Goal: Task Accomplishment & Management: Use online tool/utility

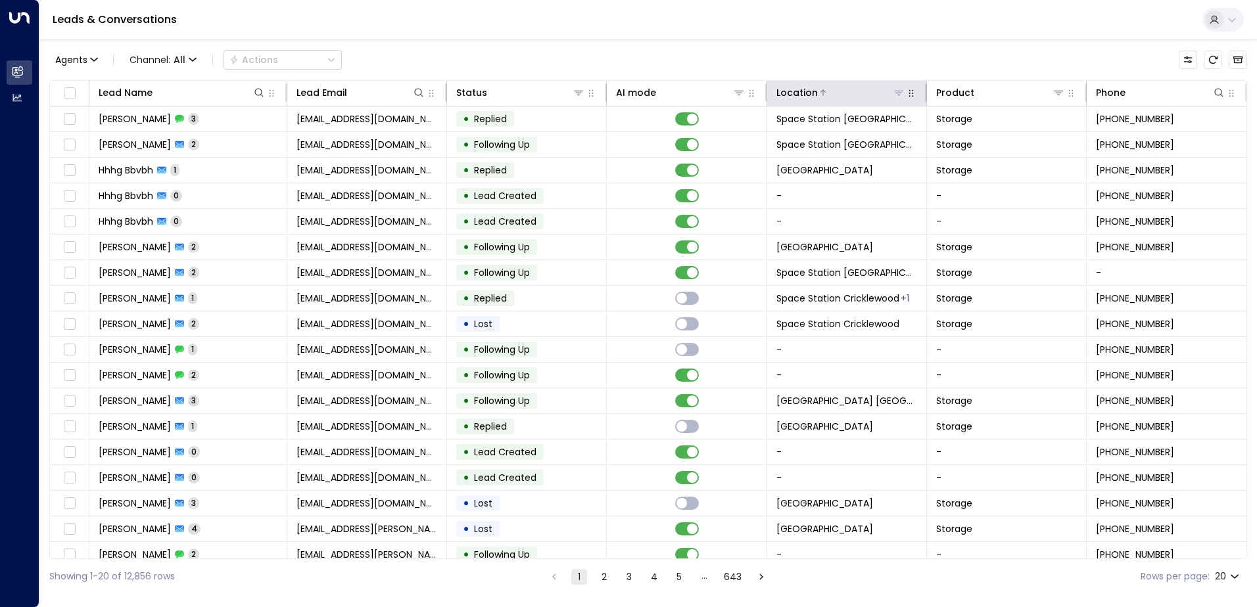
click at [898, 88] on icon at bounding box center [898, 92] width 11 height 11
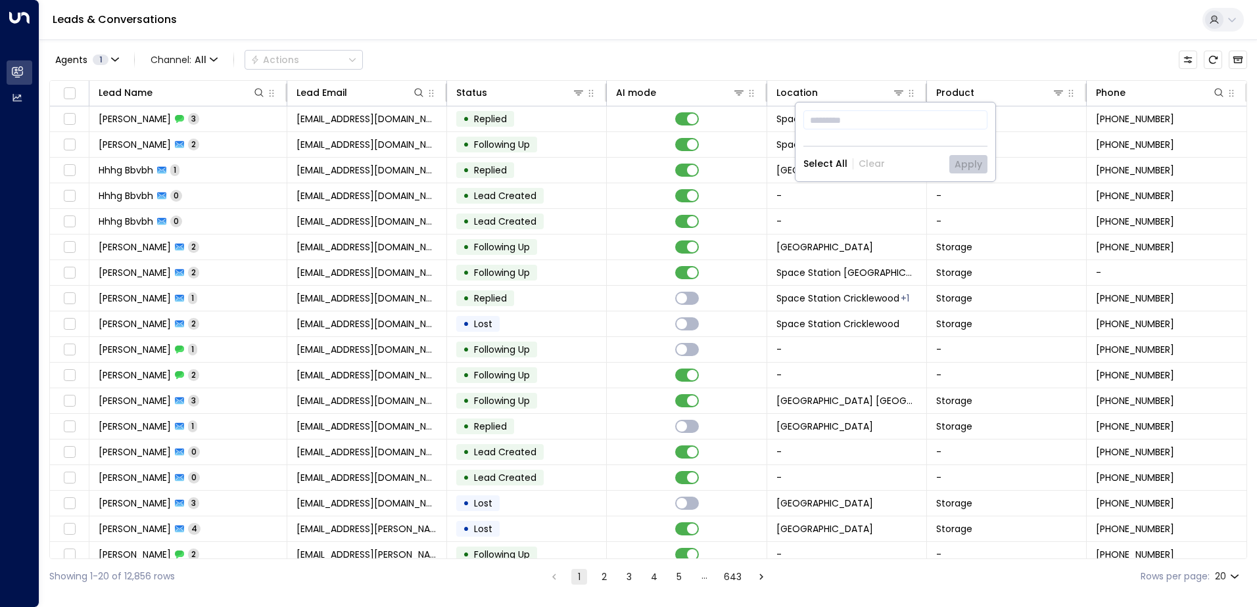
click at [838, 70] on div "Agents 1 Channel: All Actions" at bounding box center [648, 60] width 1198 height 28
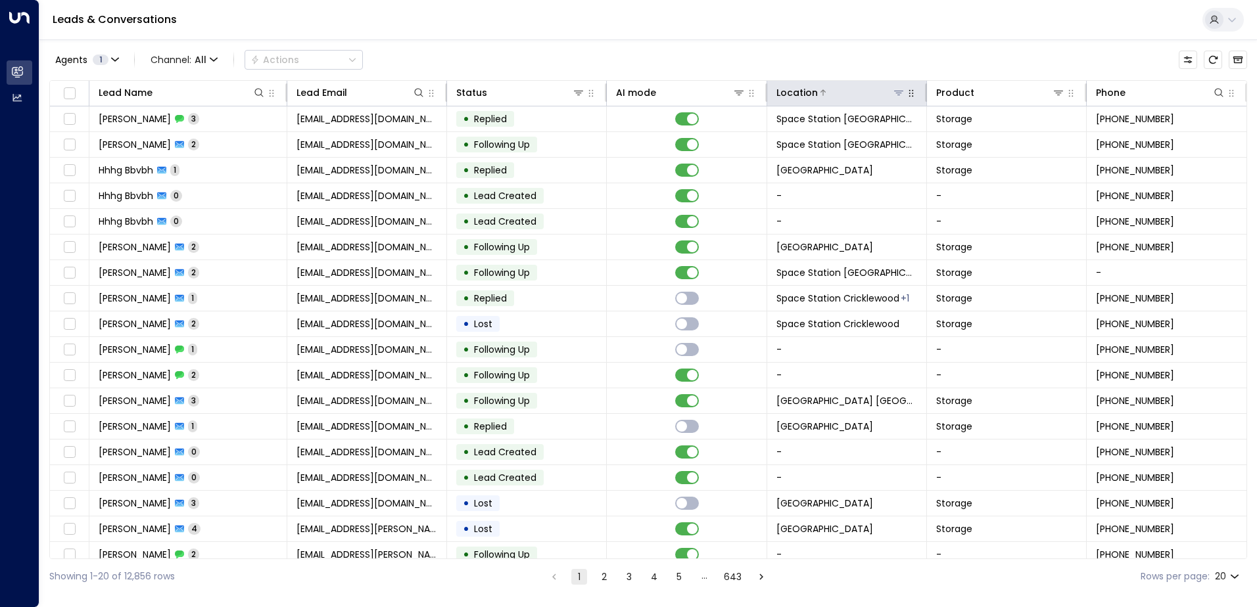
click at [893, 94] on icon at bounding box center [898, 92] width 11 height 11
click at [896, 90] on icon at bounding box center [898, 92] width 11 height 11
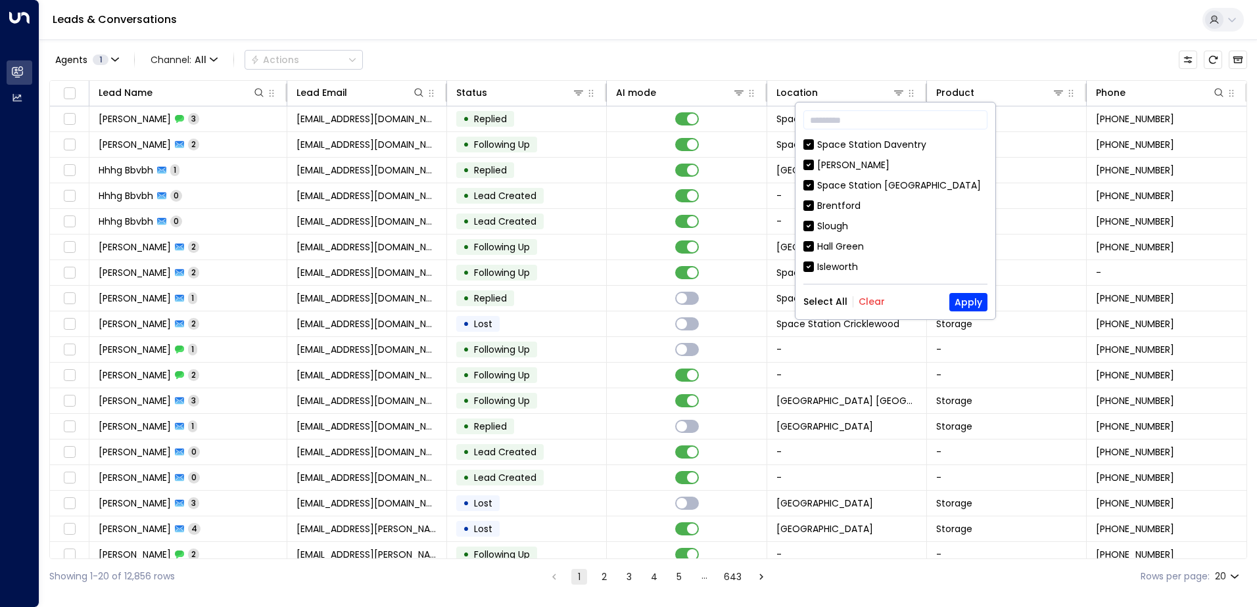
click at [870, 296] on button "Clear" at bounding box center [872, 301] width 26 height 11
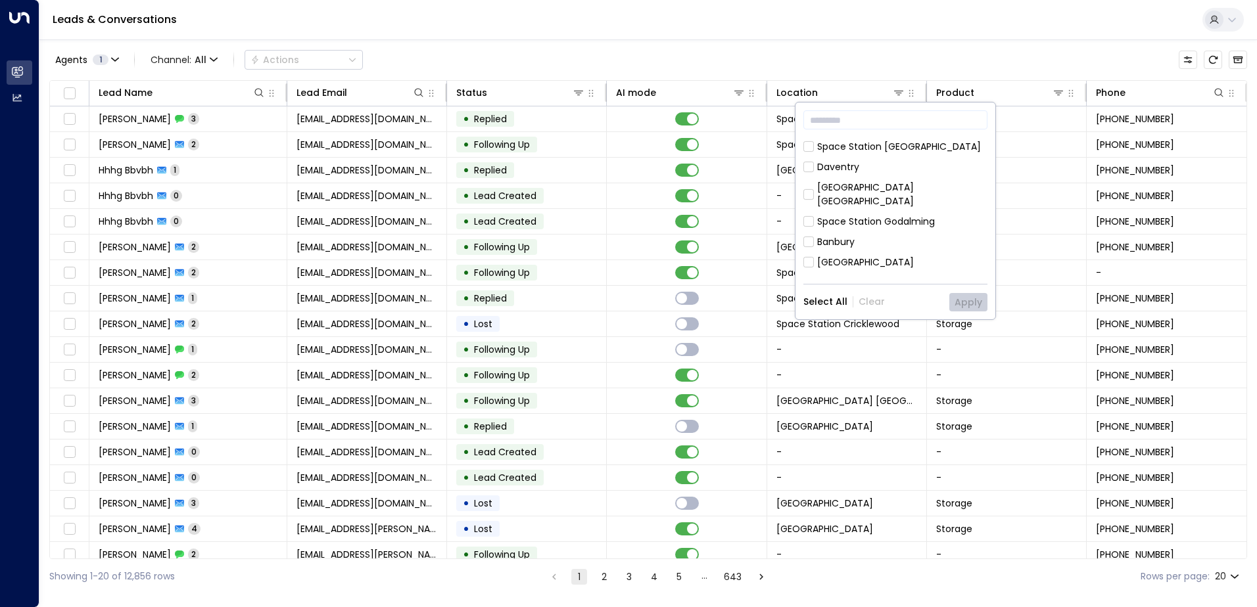
scroll to position [197, 0]
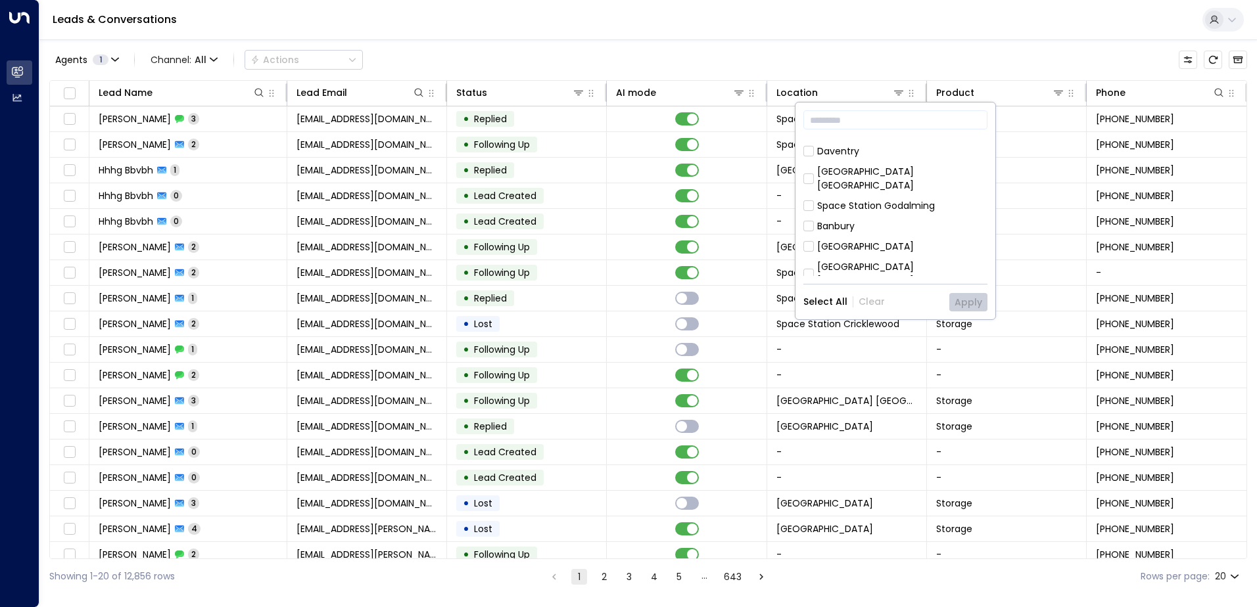
click at [921, 176] on div "[GEOGRAPHIC_DATA] [GEOGRAPHIC_DATA]" at bounding box center [902, 179] width 170 height 28
click at [976, 293] on button "Apply" at bounding box center [968, 302] width 38 height 18
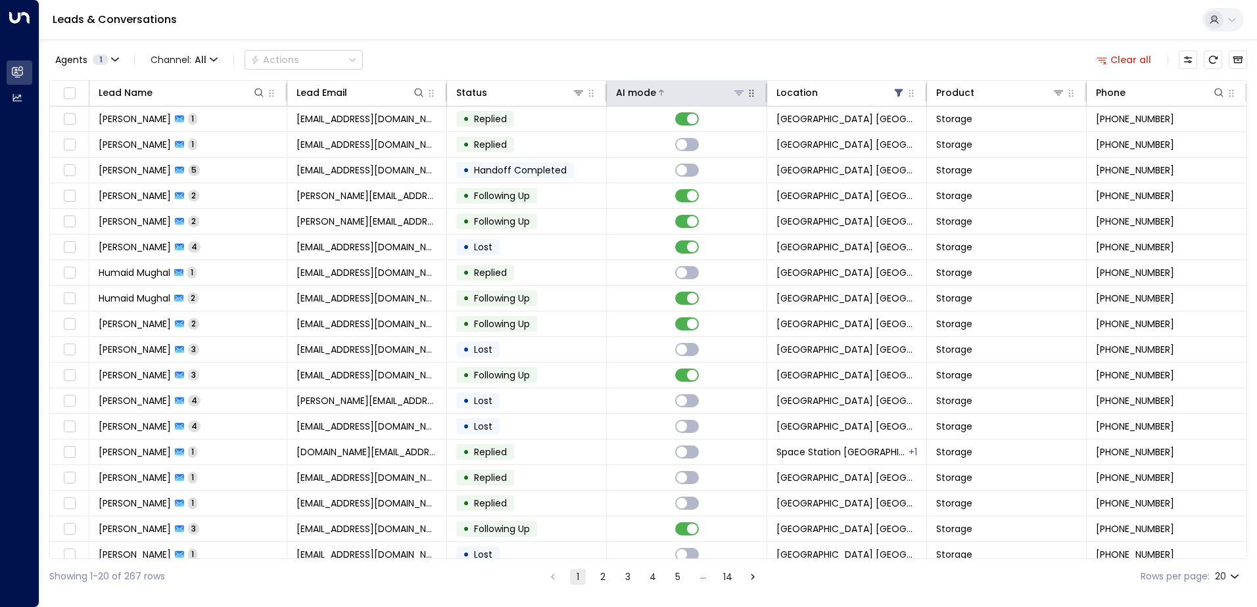
click at [657, 93] on icon at bounding box center [661, 93] width 8 height 8
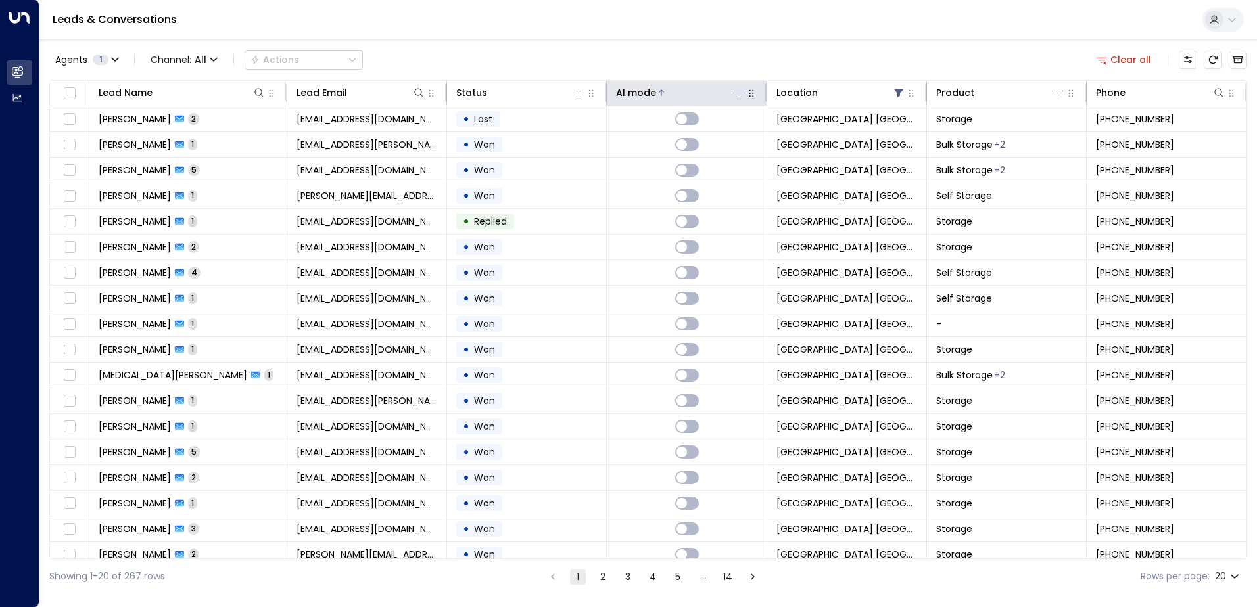
click at [657, 93] on icon at bounding box center [661, 93] width 8 height 8
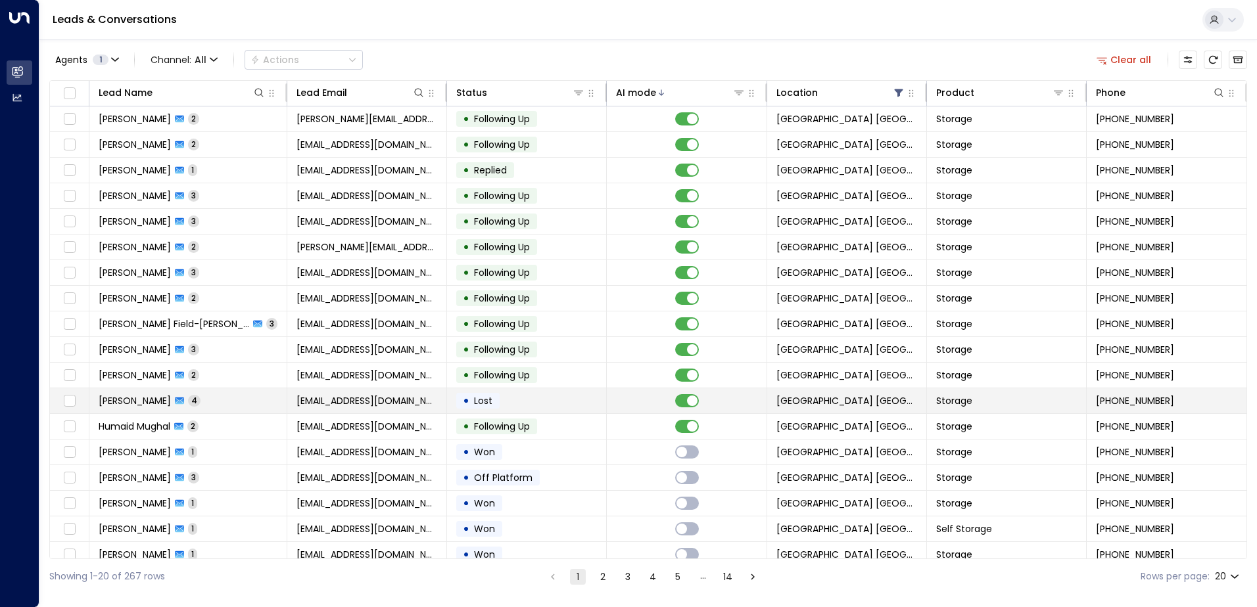
click at [485, 406] on span "Lost" at bounding box center [483, 400] width 18 height 13
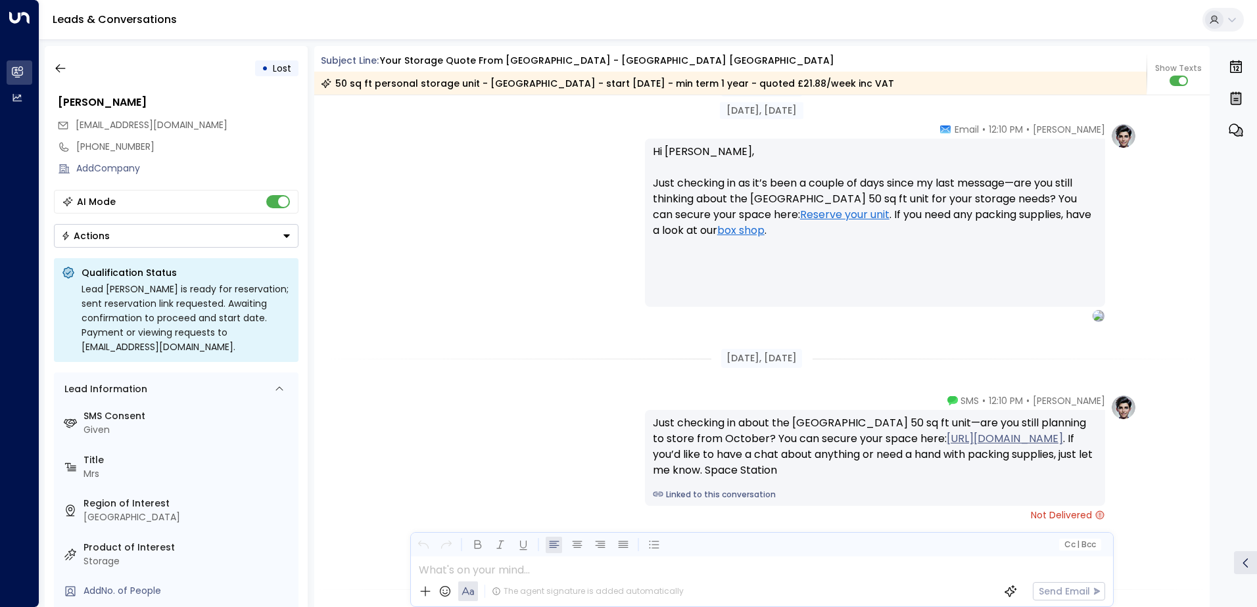
scroll to position [3653, 0]
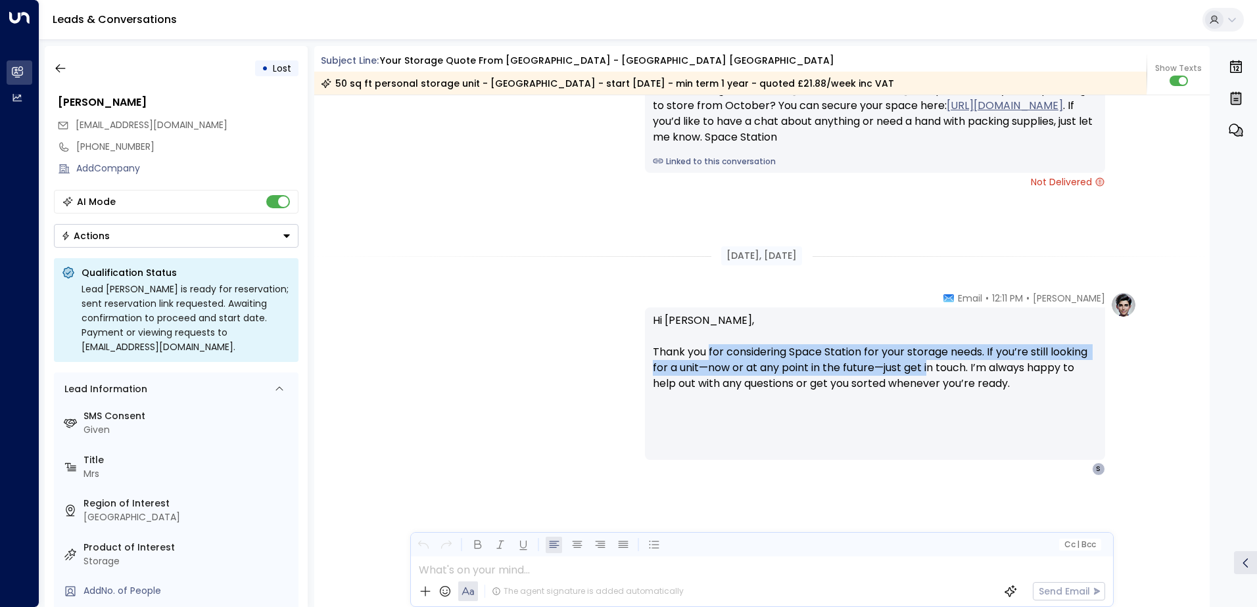
drag, startPoint x: 709, startPoint y: 359, endPoint x: 928, endPoint y: 361, distance: 218.9
click at [928, 361] on p "Hi [PERSON_NAME], Thank you for considering Space Station for your storage need…" at bounding box center [875, 360] width 444 height 95
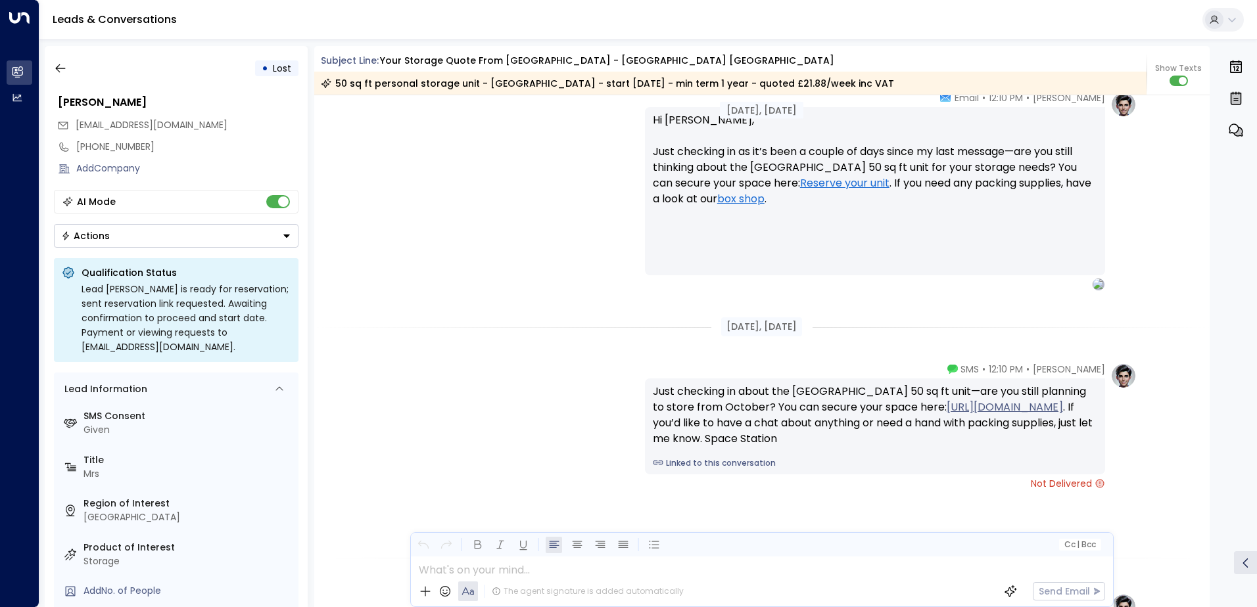
scroll to position [3325, 0]
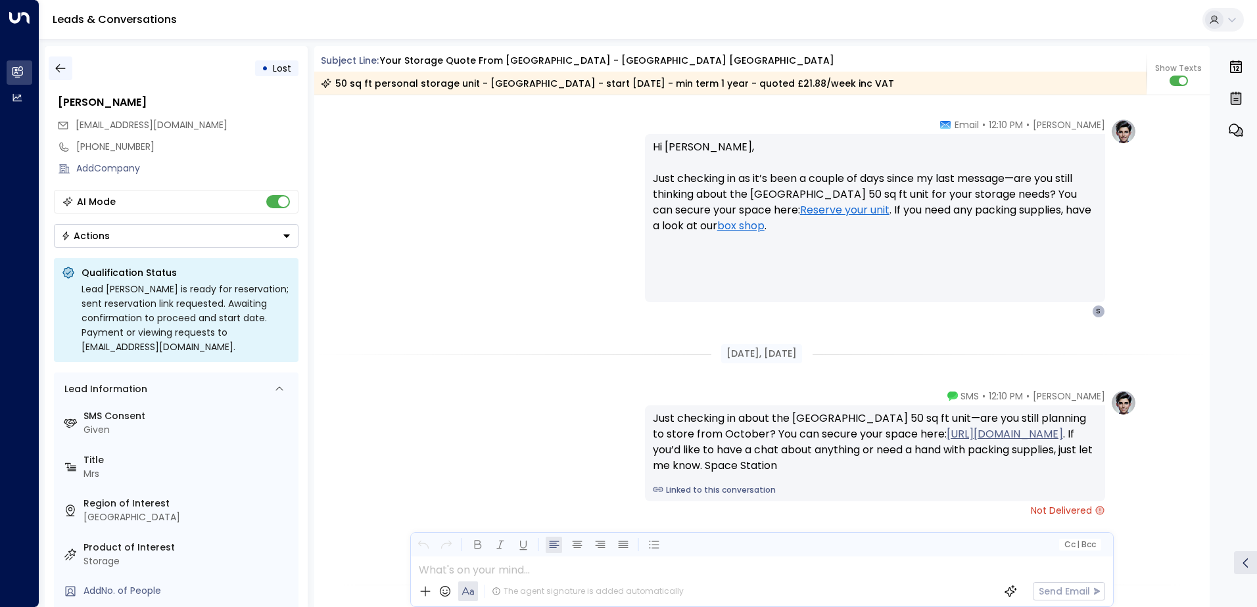
click at [60, 68] on icon "button" at bounding box center [60, 68] width 13 height 13
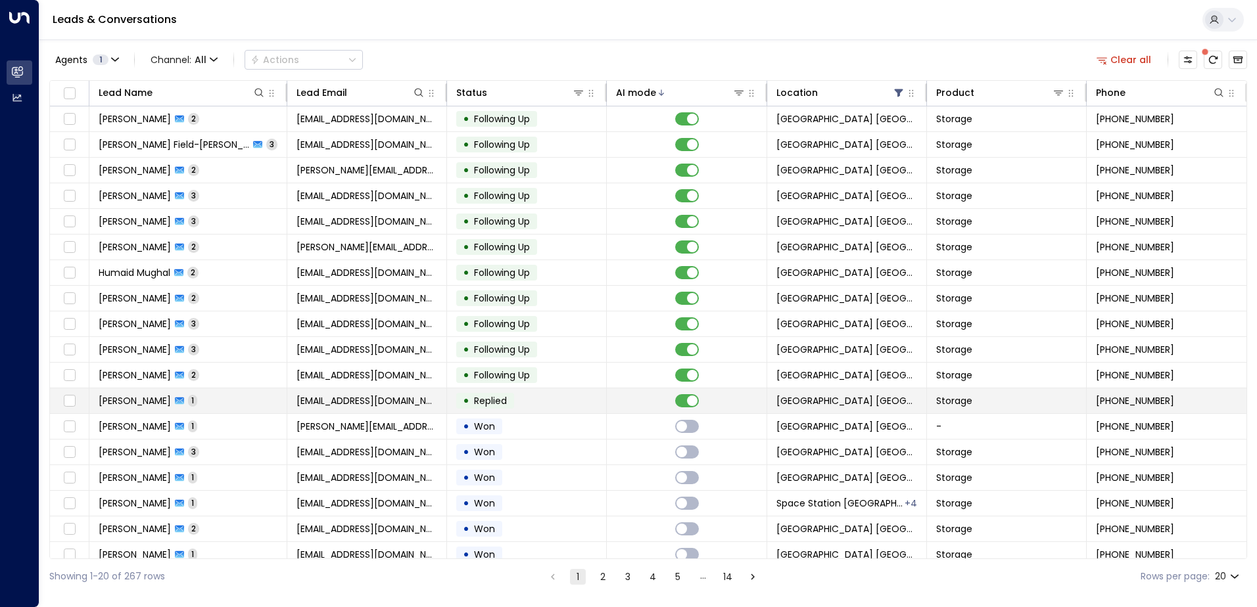
click at [620, 401] on td at bounding box center [687, 401] width 160 height 25
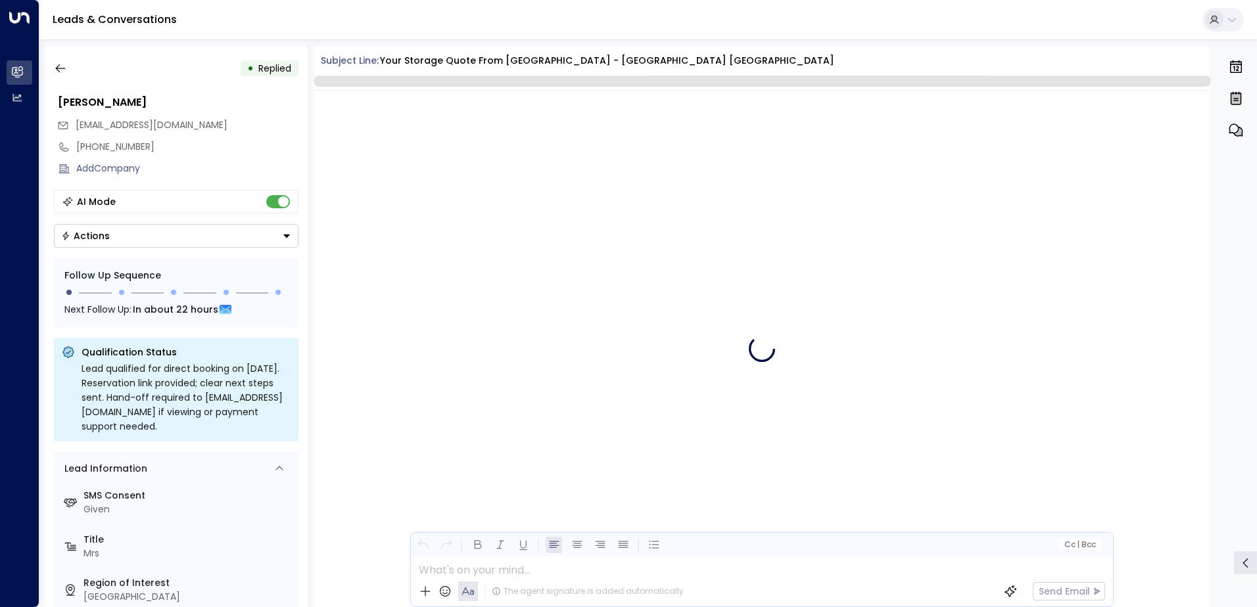
scroll to position [496, 0]
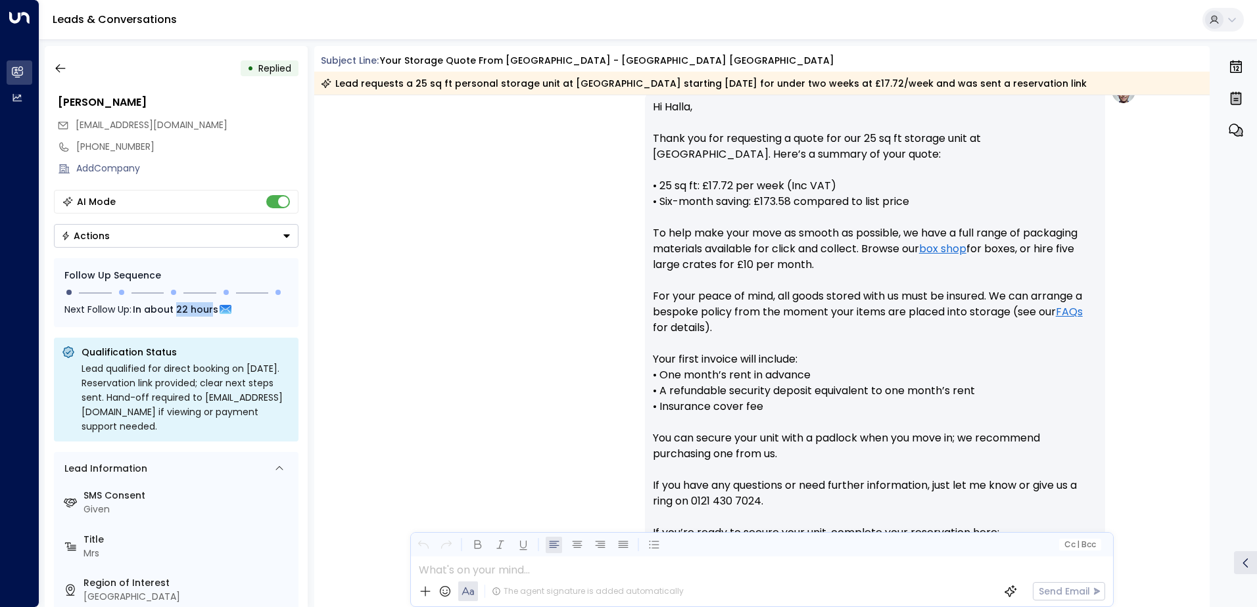
drag, startPoint x: 176, startPoint y: 309, endPoint x: 214, endPoint y: 310, distance: 37.5
click at [214, 310] on span "In about 22 hours" at bounding box center [175, 309] width 85 height 14
drag, startPoint x: 214, startPoint y: 310, endPoint x: 176, endPoint y: 302, distance: 38.9
click at [176, 302] on span "In about 22 hours" at bounding box center [175, 309] width 85 height 14
